Goal: Find specific page/section: Find specific page/section

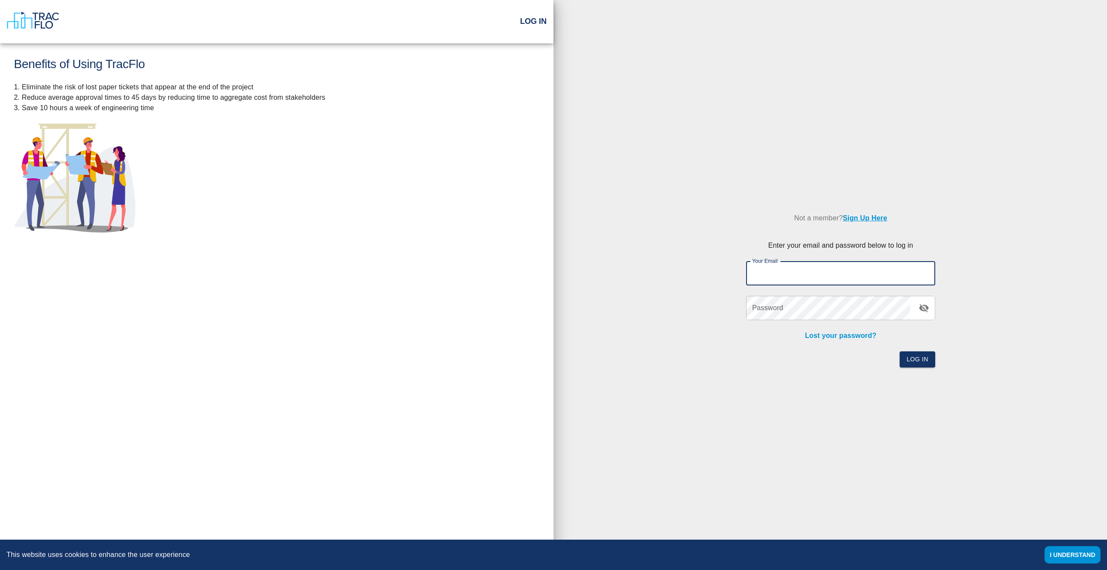
type input "[EMAIL_ADDRESS][DOMAIN_NAME]"
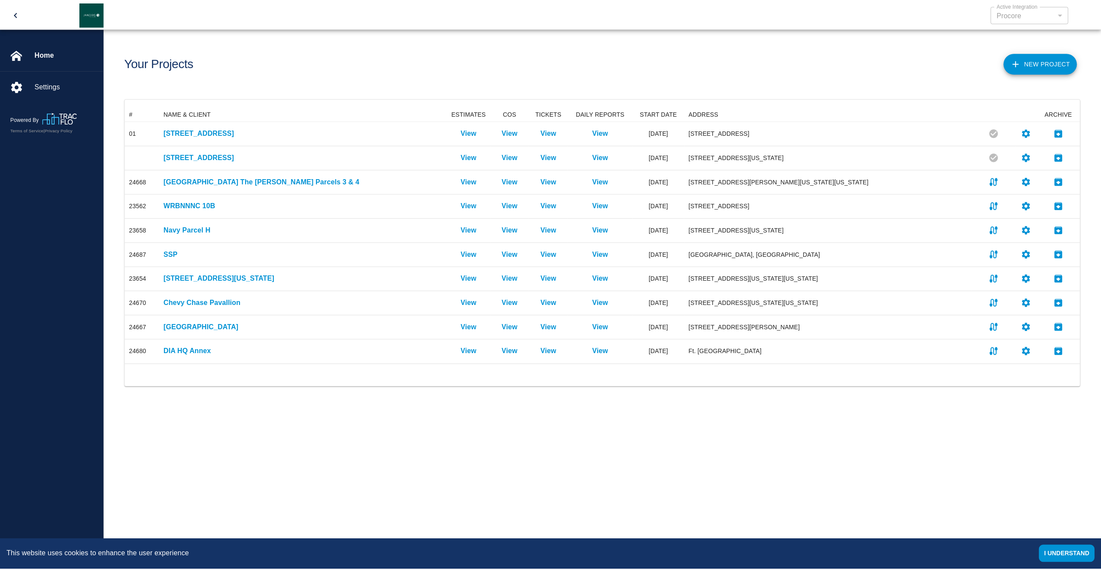
scroll to position [250, 954]
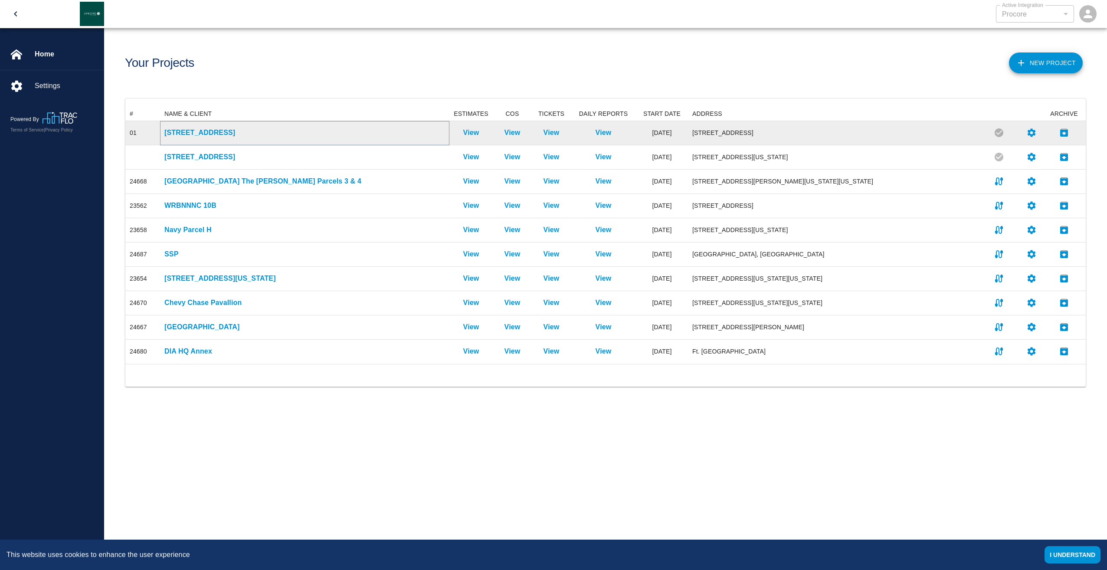
click at [165, 131] on p "[STREET_ADDRESS]" at bounding box center [304, 133] width 281 height 10
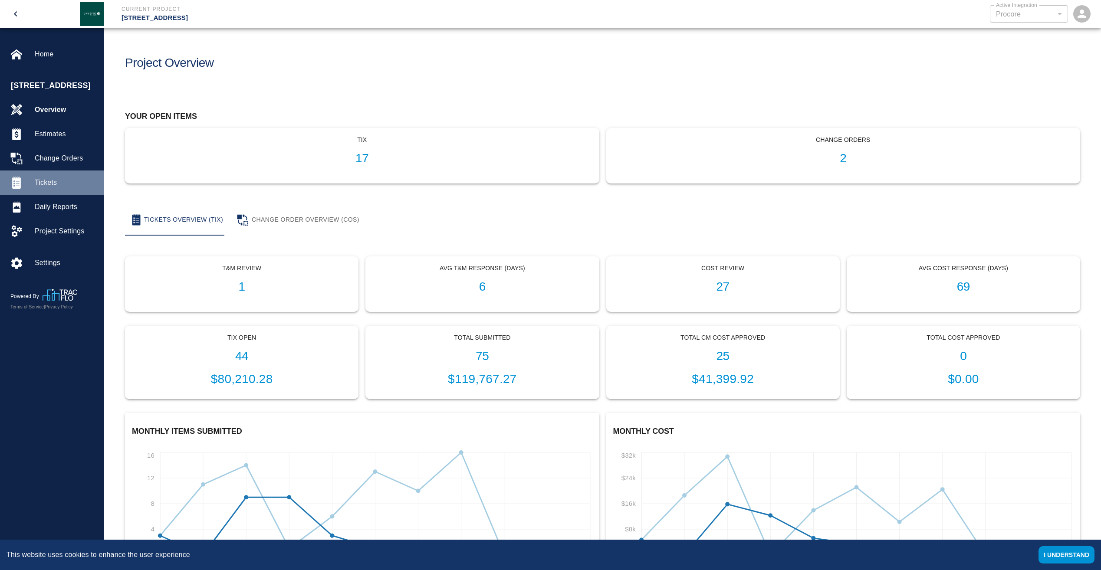
click at [52, 188] on span "Tickets" at bounding box center [66, 182] width 62 height 10
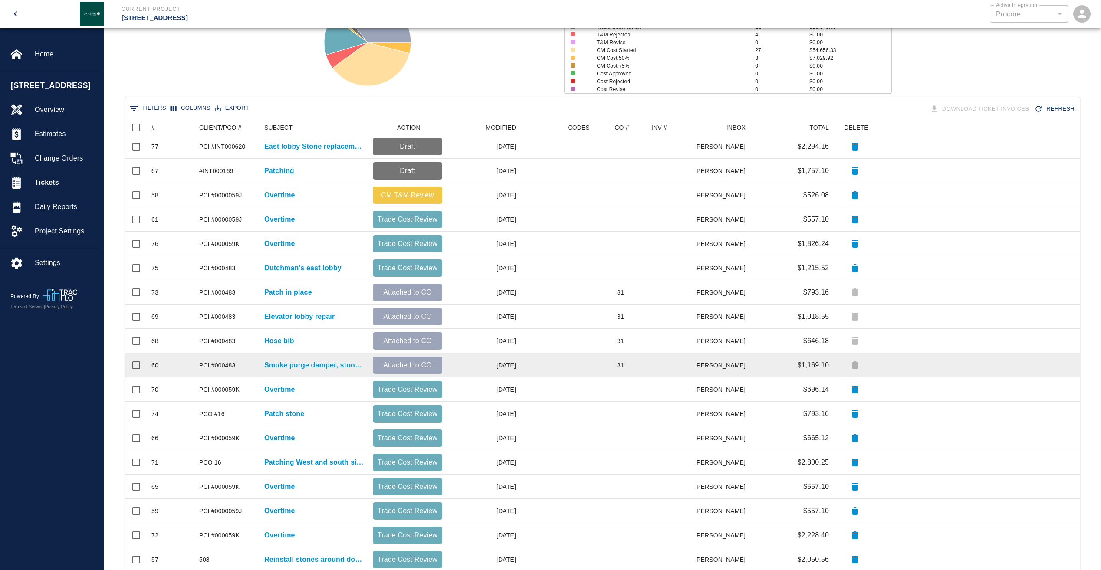
scroll to position [66, 0]
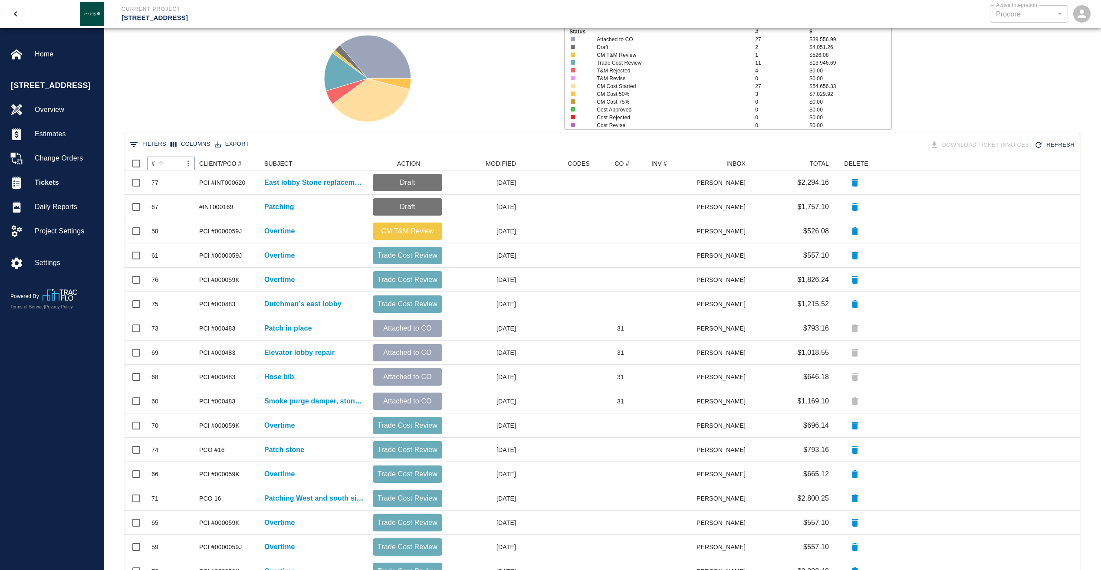
click at [158, 162] on icon "Sort" at bounding box center [161, 164] width 8 height 8
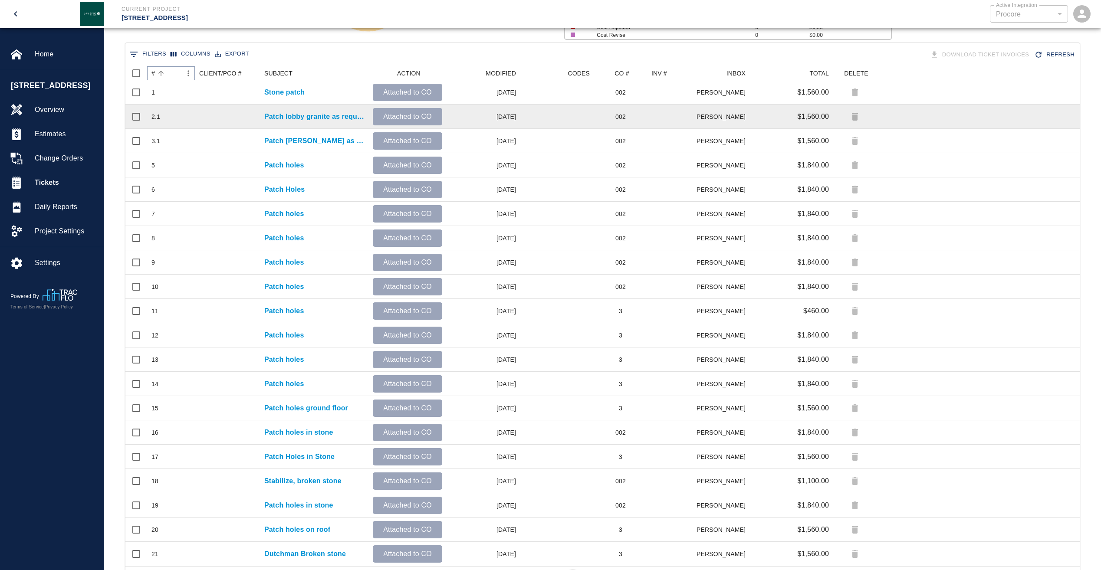
scroll to position [197, 0]
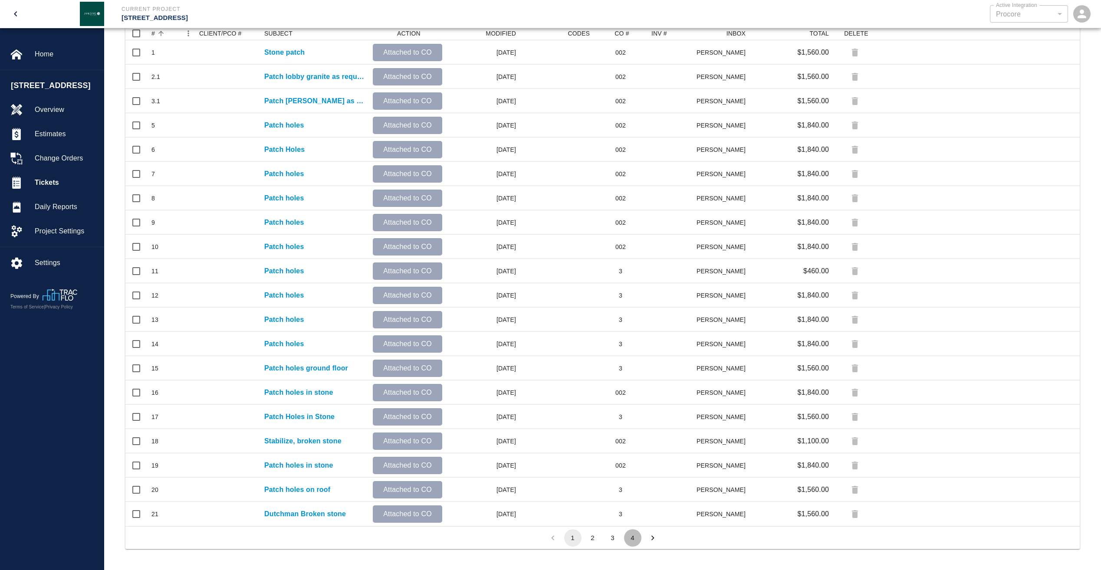
click at [634, 536] on button "4" at bounding box center [632, 537] width 17 height 17
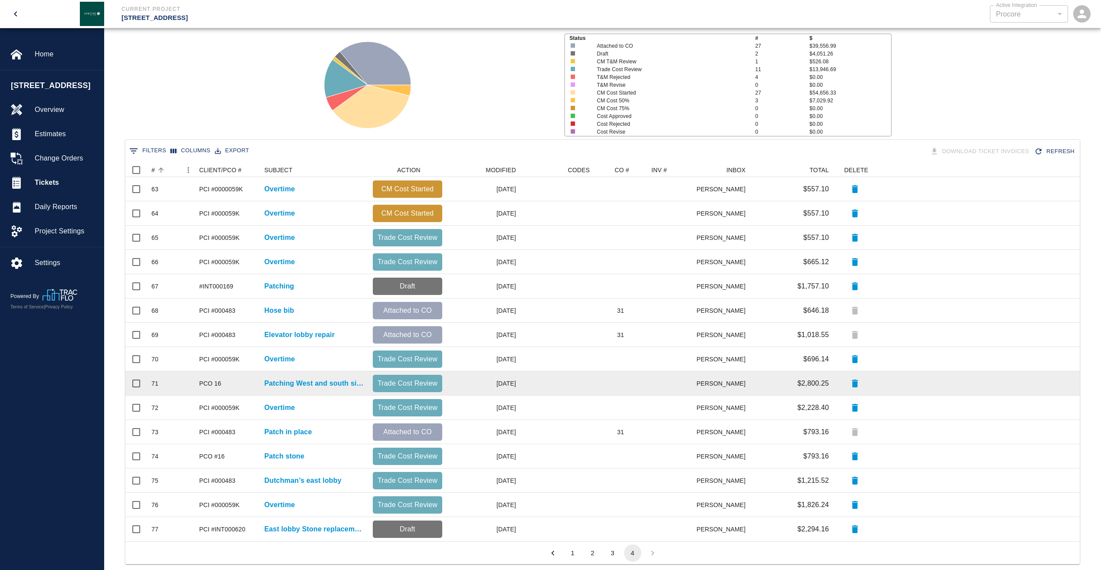
scroll to position [75, 0]
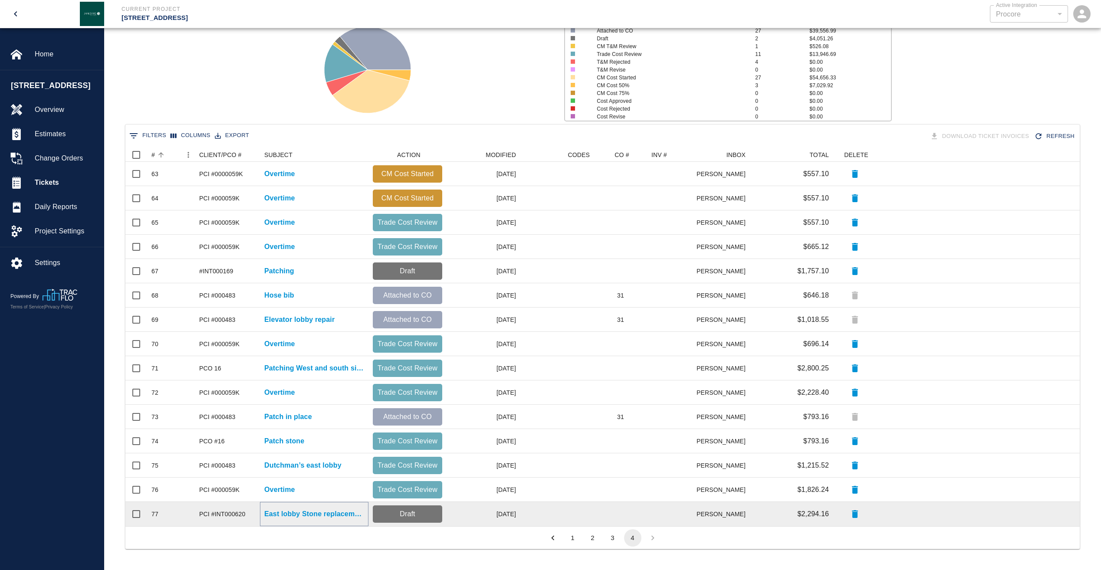
click at [285, 511] on p "East lobby Stone replacement" at bounding box center [314, 514] width 100 height 10
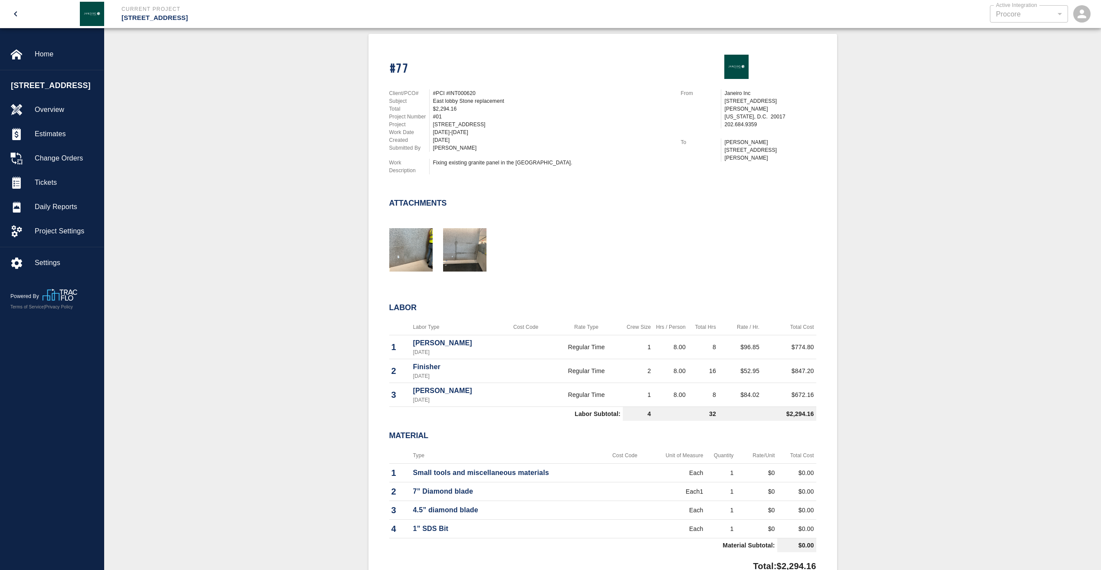
scroll to position [174, 0]
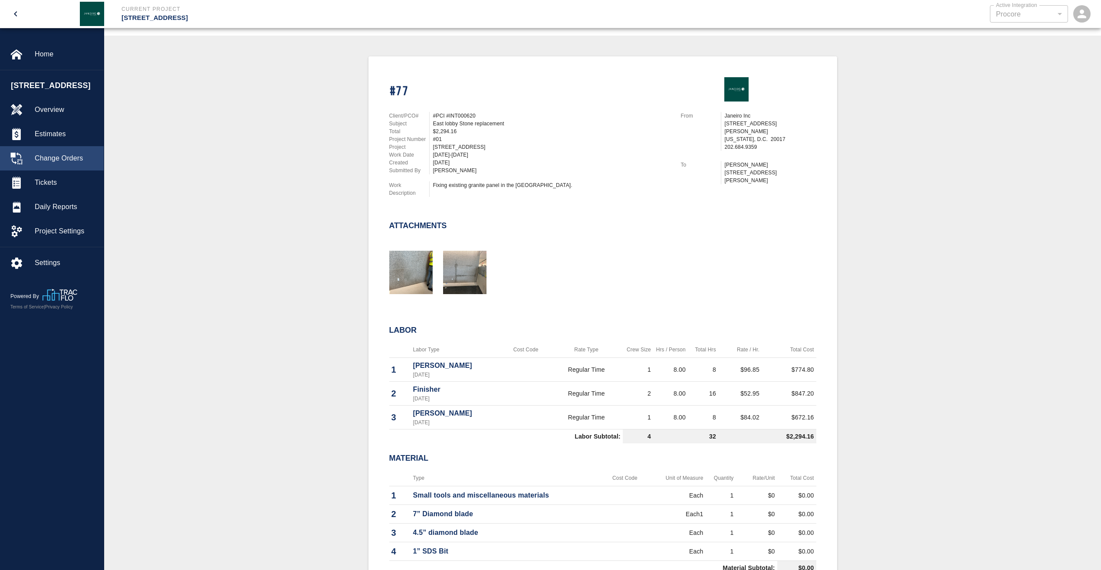
click at [39, 164] on span "Change Orders" at bounding box center [66, 158] width 62 height 10
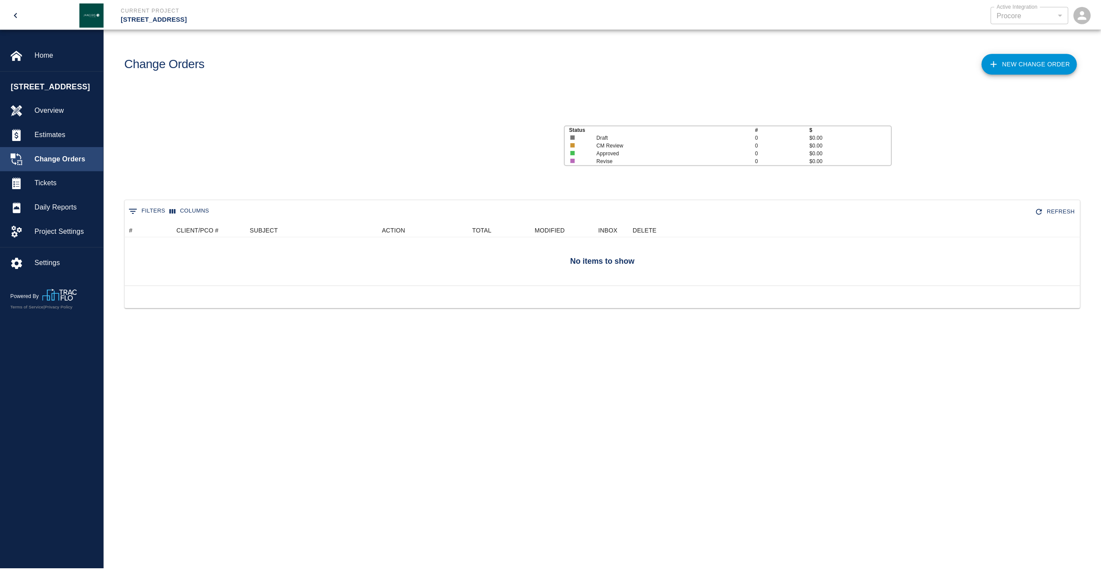
scroll to position [80, 954]
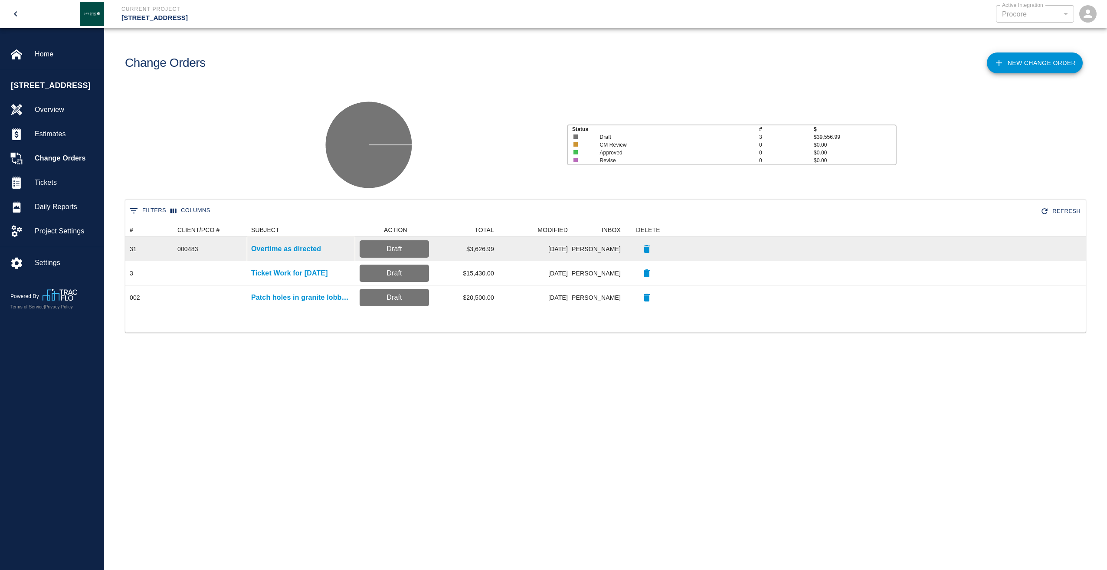
click at [262, 249] on p "Overtime as directed" at bounding box center [286, 249] width 70 height 10
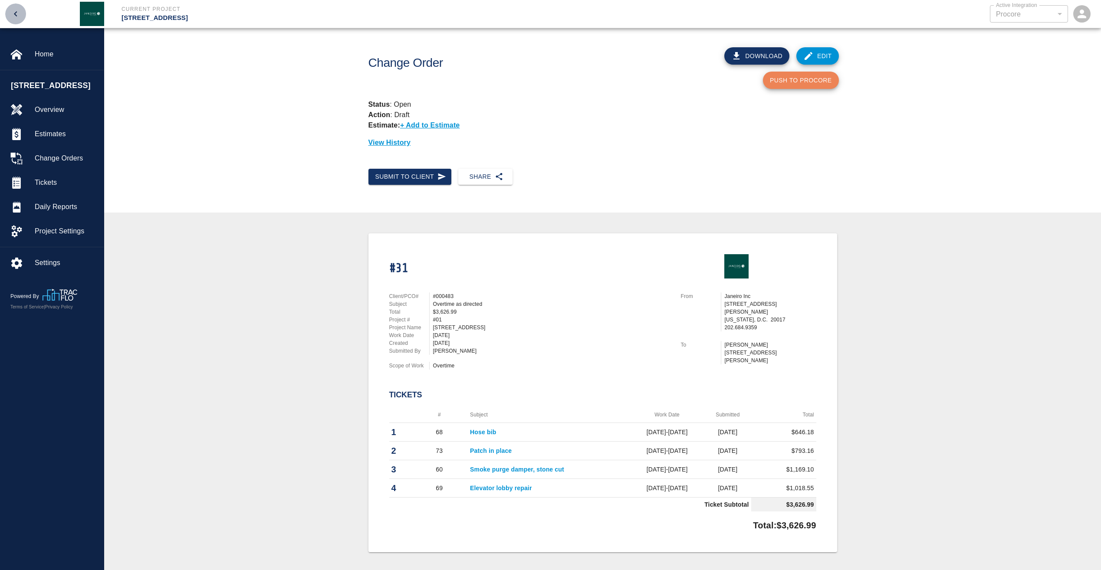
click at [20, 13] on icon "open drawer" at bounding box center [15, 14] width 10 height 10
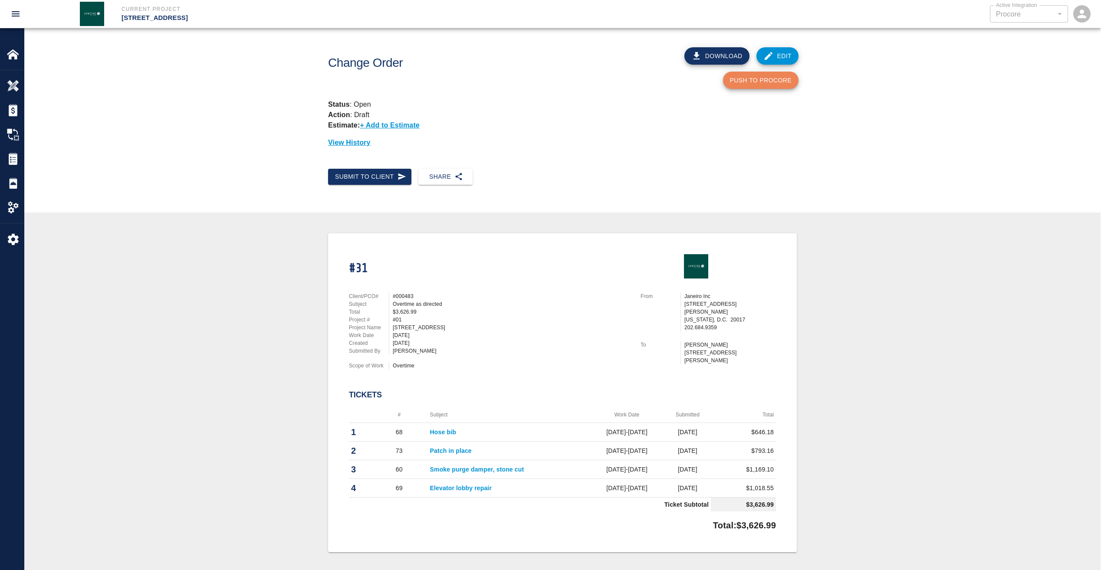
click at [20, 13] on icon "open drawer" at bounding box center [15, 14] width 10 height 10
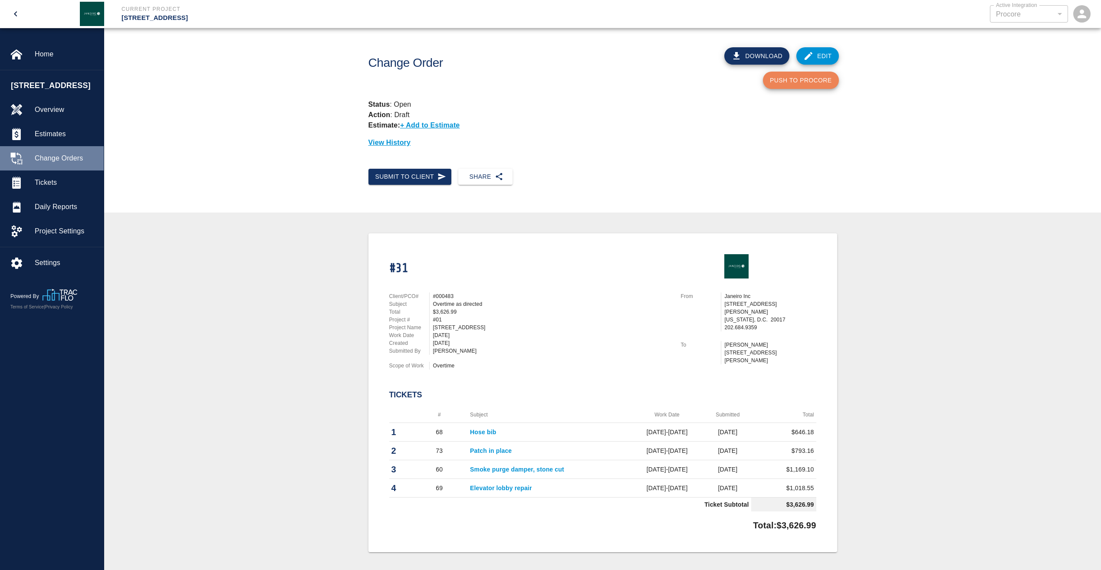
click at [71, 164] on span "Change Orders" at bounding box center [66, 158] width 62 height 10
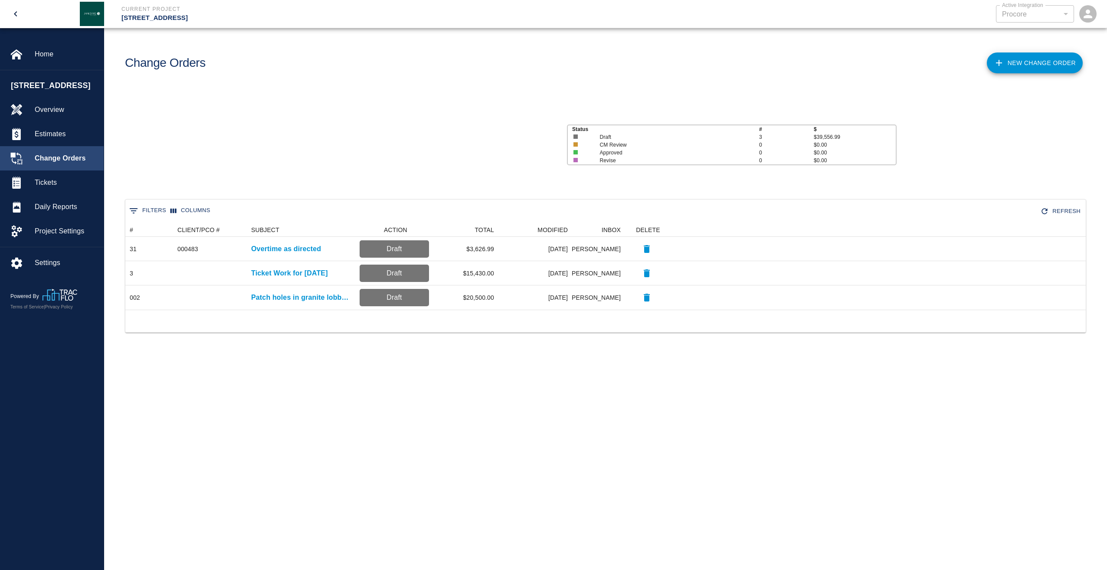
scroll to position [80, 954]
